Goal: Check status: Check status

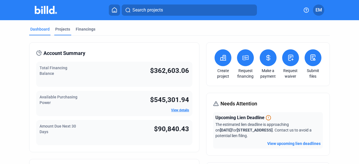
click at [64, 29] on div "Projects" at bounding box center [62, 29] width 15 height 6
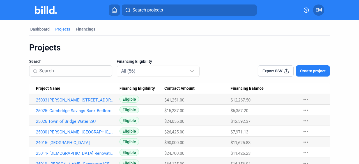
click at [73, 70] on input at bounding box center [73, 71] width 69 height 12
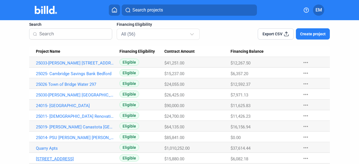
scroll to position [84, 0]
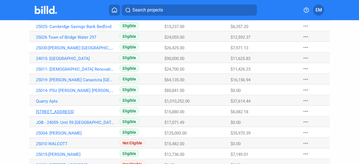
click at [77, 19] on link "[STREET_ADDRESS]" at bounding box center [75, 15] width 79 height 5
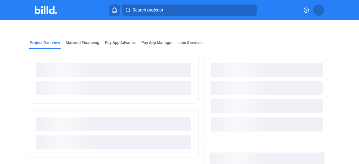
click at [56, 111] on div at bounding box center [114, 134] width 170 height 48
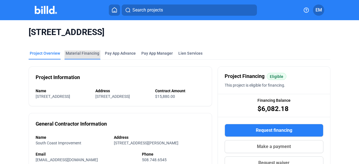
click at [81, 52] on div "Material Financing" at bounding box center [83, 54] width 34 height 6
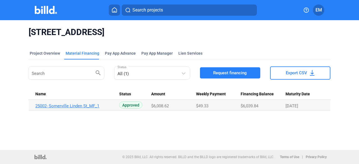
click at [90, 105] on link "25002- Somerville Linden St_MF_1" at bounding box center [74, 106] width 79 height 5
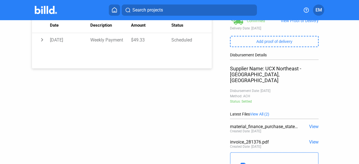
scroll to position [112, 0]
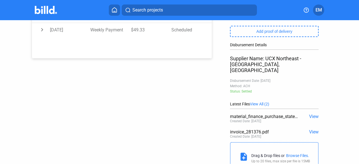
click at [313, 114] on span "View" at bounding box center [314, 116] width 10 height 5
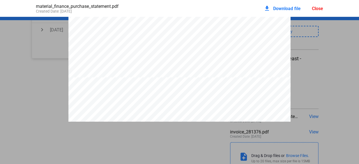
scroll to position [337, 0]
click at [272, 8] on div "download Download file" at bounding box center [282, 8] width 37 height 12
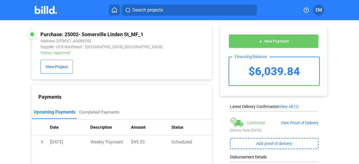
scroll to position [28, 0]
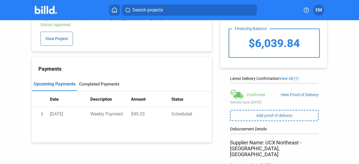
click at [89, 87] on div "Completed Payments" at bounding box center [99, 84] width 40 height 5
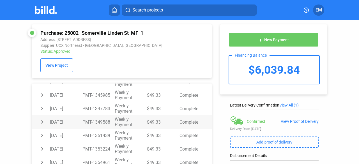
scroll to position [0, 0]
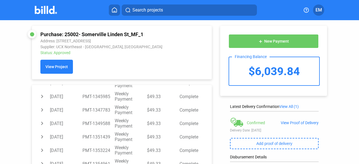
click at [55, 69] on span "View Project" at bounding box center [56, 67] width 22 height 4
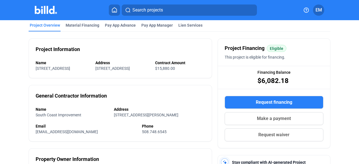
scroll to position [11, 0]
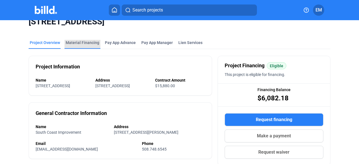
click at [89, 46] on div "Material Financing" at bounding box center [83, 44] width 36 height 9
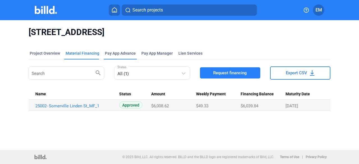
click at [114, 55] on div "Pay App Advance" at bounding box center [120, 54] width 31 height 6
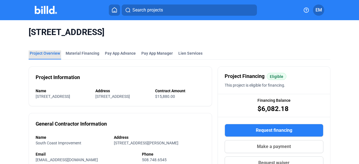
click at [48, 51] on div "Project Overview" at bounding box center [45, 54] width 30 height 6
click at [135, 9] on span "Search projects" at bounding box center [148, 10] width 31 height 7
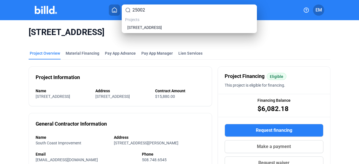
type input "25002"
click at [138, 26] on span "[STREET_ADDRESS]" at bounding box center [144, 28] width 35 height 6
click at [162, 26] on span "[STREET_ADDRESS]" at bounding box center [144, 28] width 35 height 6
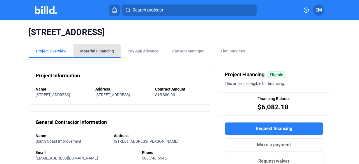
click at [89, 56] on div "Material Financing" at bounding box center [97, 50] width 47 height 13
